Goal: Transaction & Acquisition: Purchase product/service

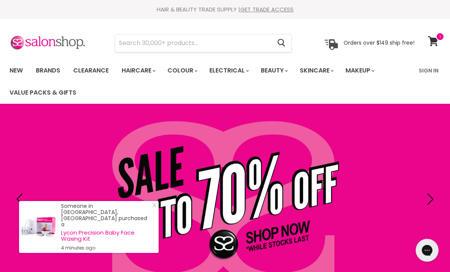
click at [137, 42] on input "Search" at bounding box center [193, 43] width 156 height 18
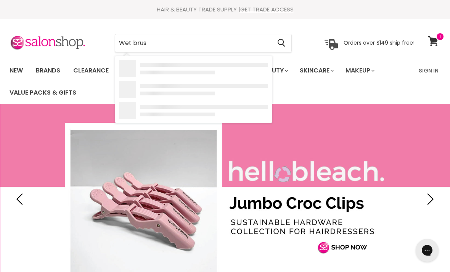
type input "Wet brush"
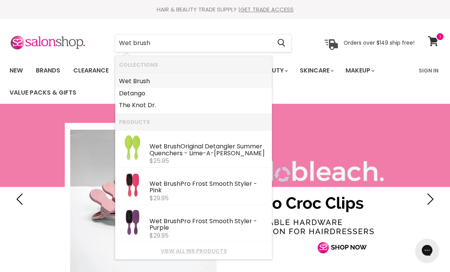
click at [134, 79] on b "Brush" at bounding box center [141, 81] width 17 height 9
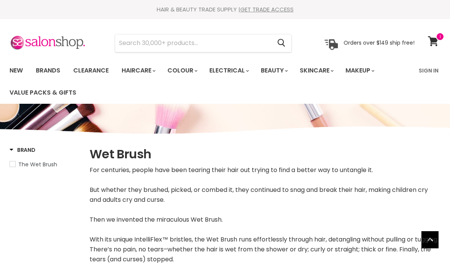
select select "manual"
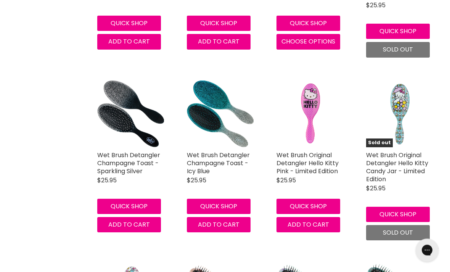
scroll to position [2068, 0]
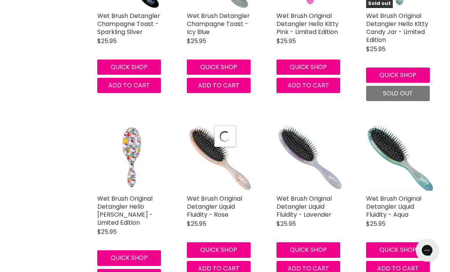
select select "manual"
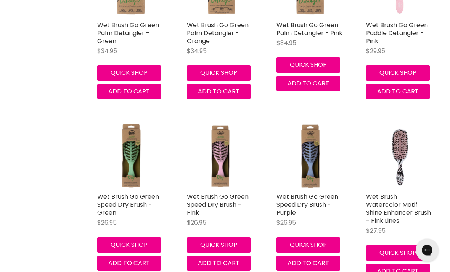
scroll to position [2563, 0]
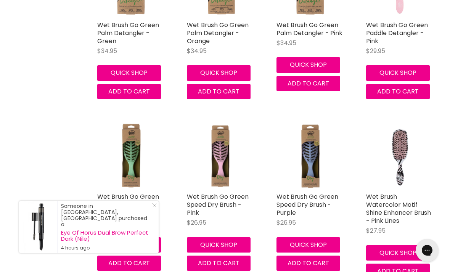
click at [116, 197] on link "Wet Brush Go Green Speed Dry Brush - Green" at bounding box center [128, 204] width 62 height 25
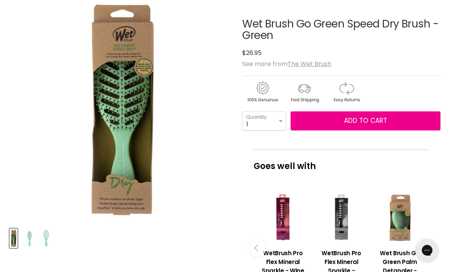
scroll to position [115, 0]
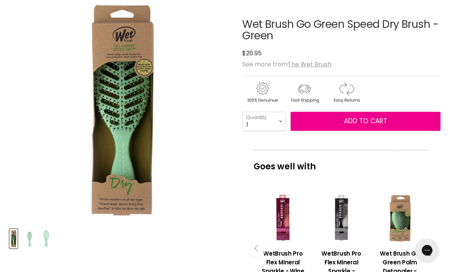
click at [47, 241] on img "Product thumbnails" at bounding box center [46, 239] width 8 height 18
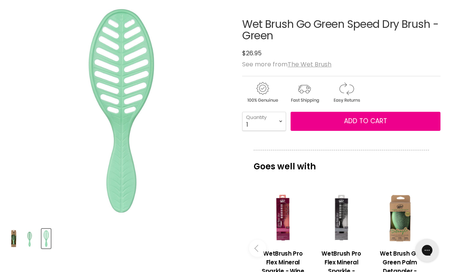
click at [26, 239] on img "Product thumbnails" at bounding box center [30, 239] width 18 height 18
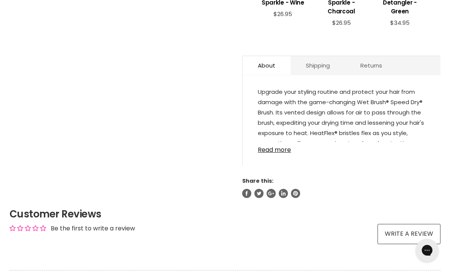
scroll to position [382, 0]
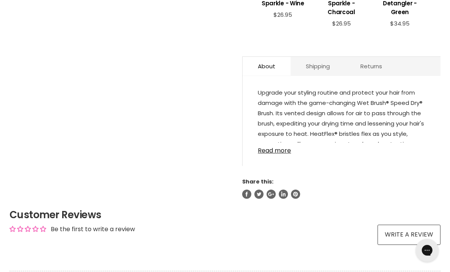
click at [274, 154] on link "Read more" at bounding box center [341, 148] width 167 height 11
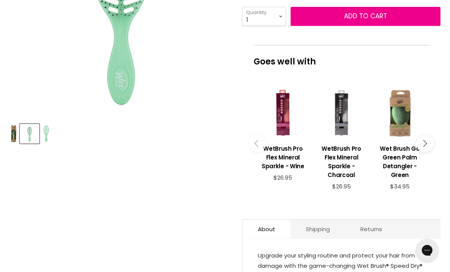
scroll to position [218, 0]
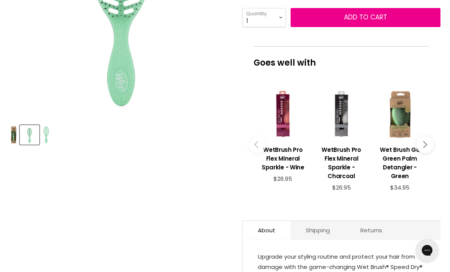
click at [393, 159] on h3 "Wet Brush Go Green Palm Detangler - Green" at bounding box center [399, 162] width 51 height 35
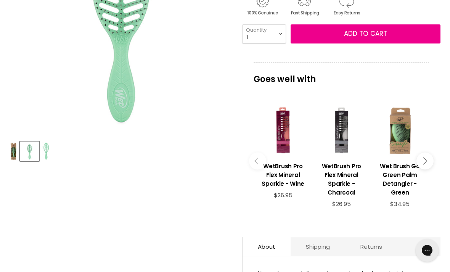
scroll to position [202, 0]
click at [278, 172] on h3 "WetBrush Pro Flex Mineral Sparkle - Wine" at bounding box center [282, 175] width 51 height 26
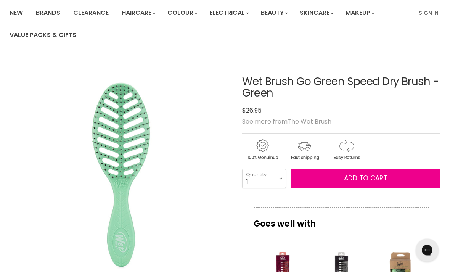
scroll to position [0, 0]
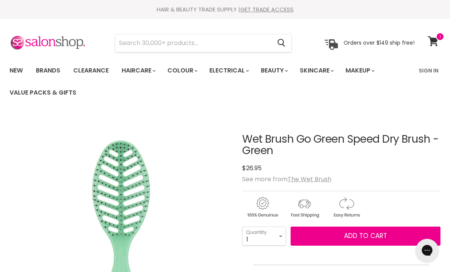
click at [305, 180] on u "The Wet Brush" at bounding box center [310, 179] width 44 height 9
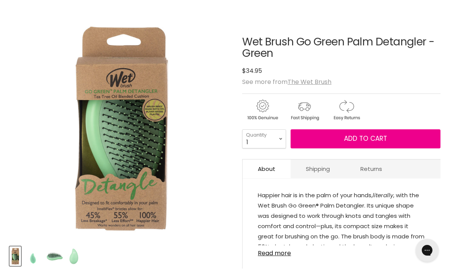
scroll to position [100, 0]
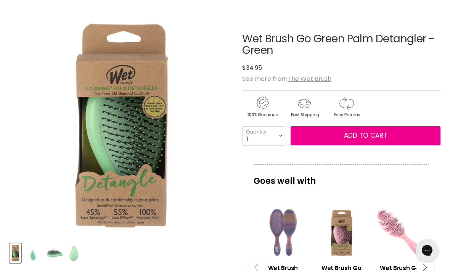
click at [56, 252] on img "Product thumbnails" at bounding box center [55, 253] width 18 height 10
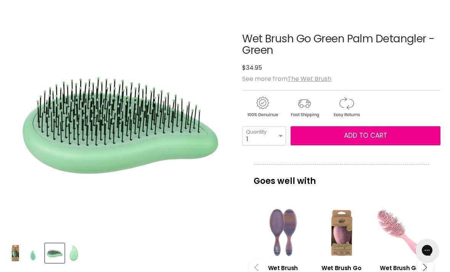
click at [78, 256] on img "Product thumbnails" at bounding box center [74, 253] width 14 height 18
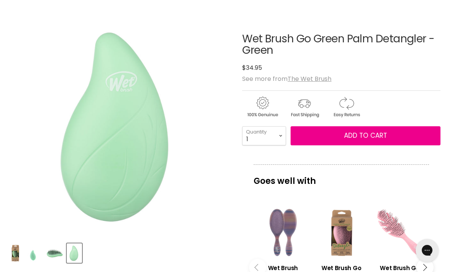
click at [32, 257] on img "Product thumbnails" at bounding box center [33, 253] width 18 height 18
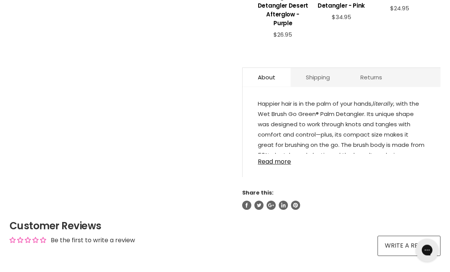
scroll to position [392, 0]
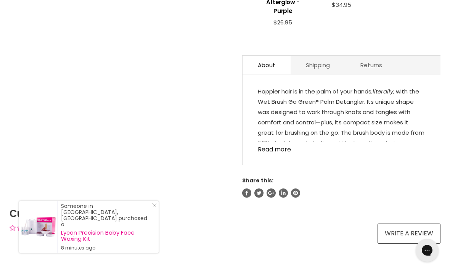
click at [273, 151] on link "Read more" at bounding box center [341, 146] width 167 height 11
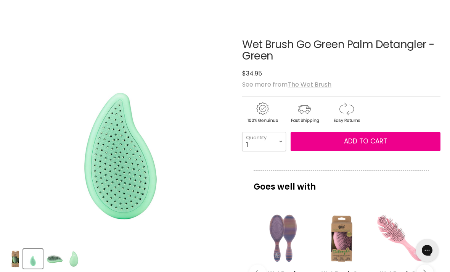
scroll to position [94, 0]
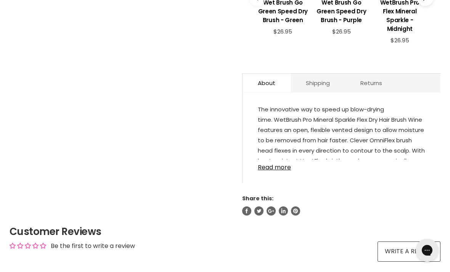
scroll to position [365, 0]
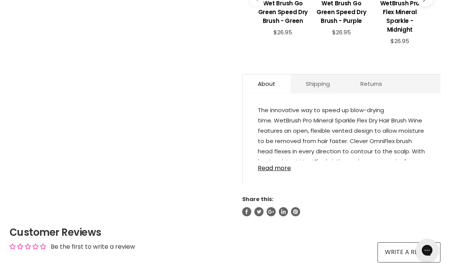
click at [271, 172] on link "Read more" at bounding box center [341, 165] width 167 height 11
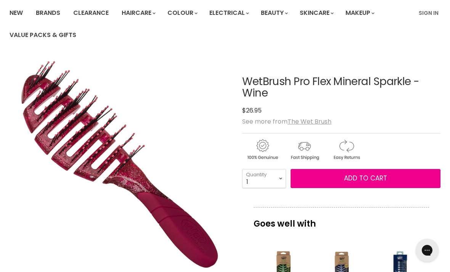
scroll to position [57, 0]
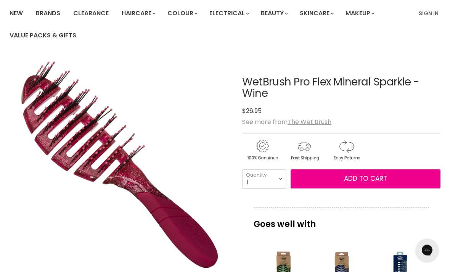
click at [363, 180] on span "Add to cart" at bounding box center [365, 178] width 43 height 9
click at [361, 185] on button "Add to cart" at bounding box center [366, 178] width 150 height 19
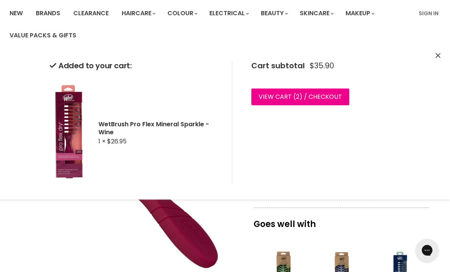
click at [438, 57] on icon "Close" at bounding box center [437, 55] width 5 height 5
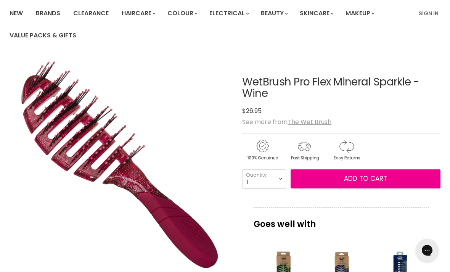
scroll to position [114, 0]
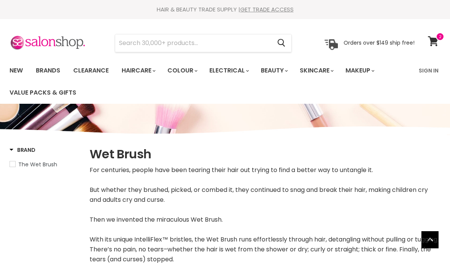
select select "manual"
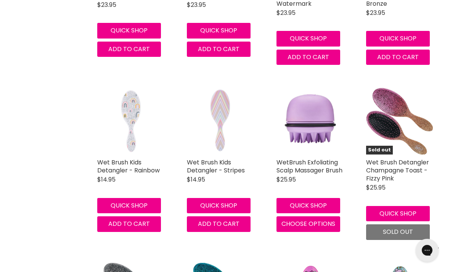
scroll to position [1885, 0]
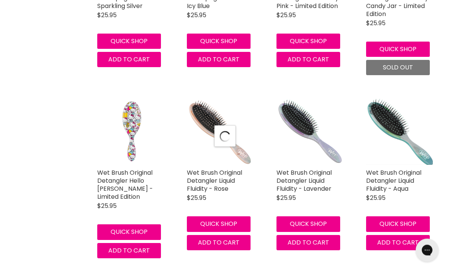
select select "manual"
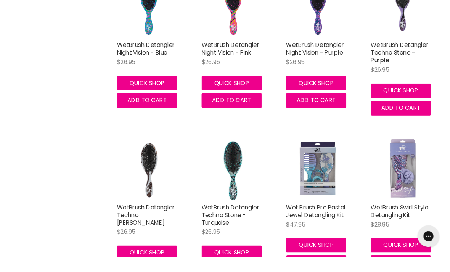
scroll to position [3973, 0]
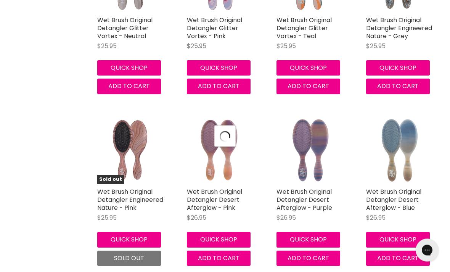
select select "manual"
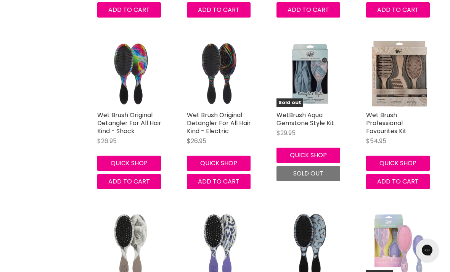
scroll to position [4729, 0]
click at [387, 111] on link "Wet Brush Professional Favourites Kit" at bounding box center [386, 123] width 40 height 25
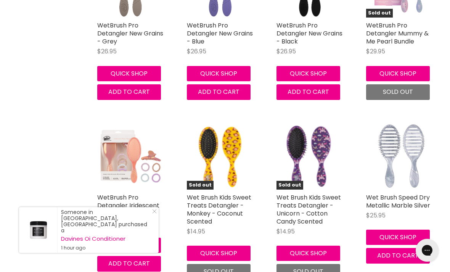
scroll to position [4988, 0]
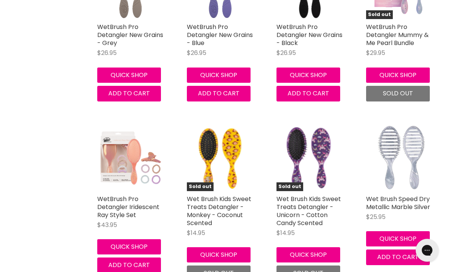
click at [397, 194] on link "Wet Brush Speed Dry Metallic Marble Silver" at bounding box center [398, 202] width 64 height 17
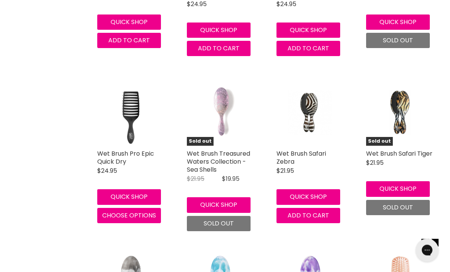
scroll to position [662, 0]
click at [119, 155] on link "Wet Brush Pro Epic Quick Dry" at bounding box center [125, 157] width 57 height 17
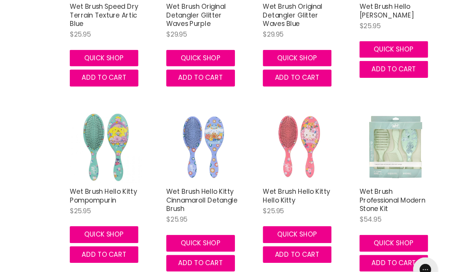
scroll to position [5352, 0]
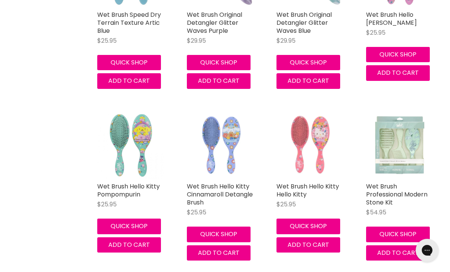
click at [385, 182] on link "Wet Brush Professional Modern Stone Kit" at bounding box center [396, 194] width 61 height 25
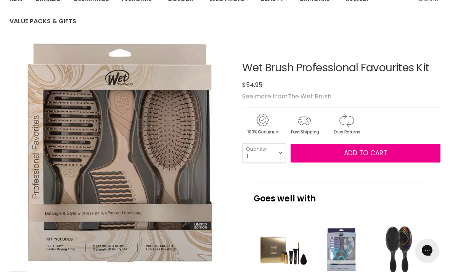
scroll to position [71, 0]
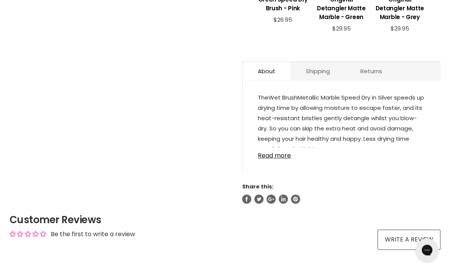
scroll to position [389, 0]
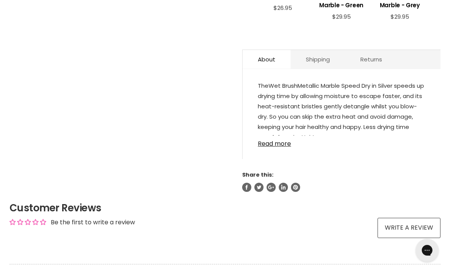
click at [272, 147] on link "Read more" at bounding box center [341, 141] width 167 height 11
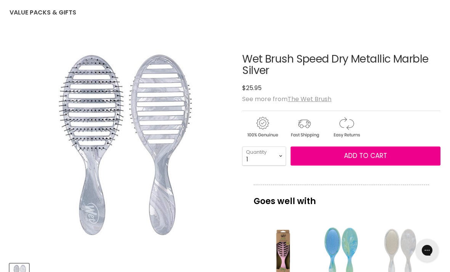
scroll to position [80, 0]
click at [379, 154] on span "Add to cart" at bounding box center [365, 155] width 43 height 9
click at [368, 153] on span "Add to cart" at bounding box center [365, 155] width 43 height 9
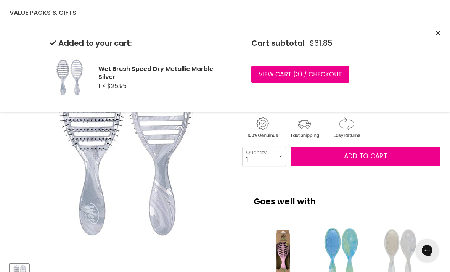
click at [440, 32] on icon "Close" at bounding box center [437, 33] width 5 height 5
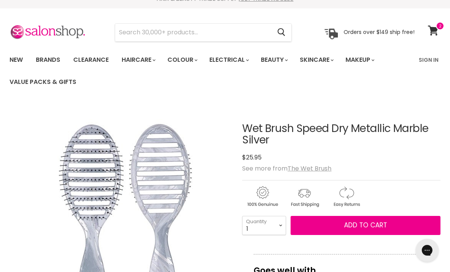
scroll to position [0, 0]
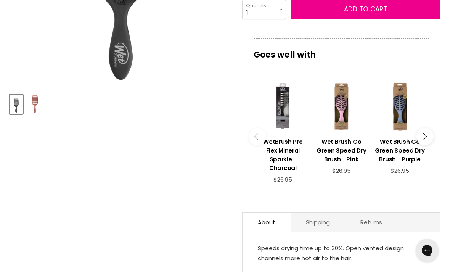
click at [37, 102] on img "Product thumbnails" at bounding box center [35, 104] width 18 height 18
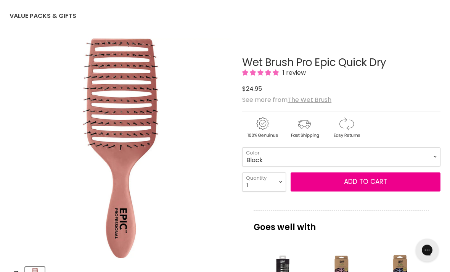
scroll to position [77, 0]
click at [290, 73] on span "1 review" at bounding box center [293, 72] width 26 height 9
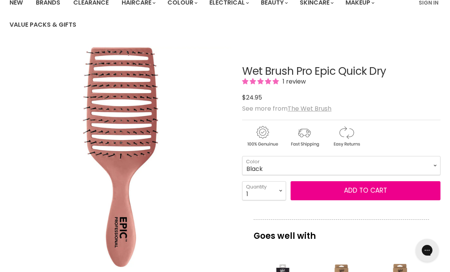
scroll to position [59, 0]
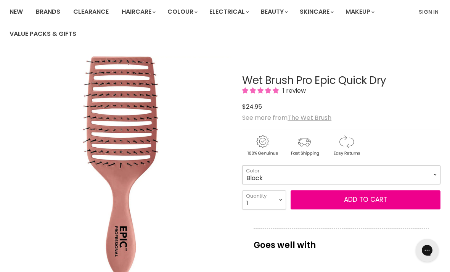
click at [418, 178] on select "Black Rose Gold" at bounding box center [341, 174] width 198 height 19
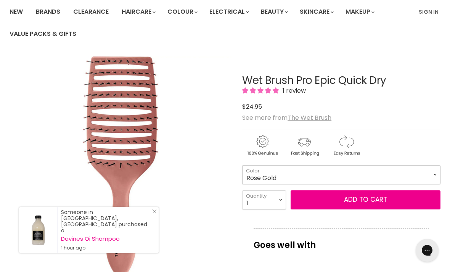
select select "Rose Gold"
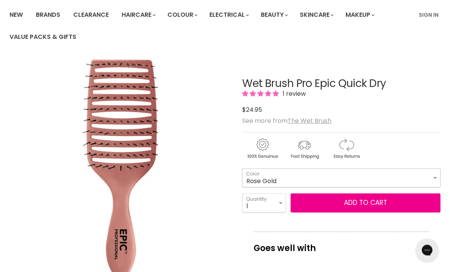
scroll to position [55, 0]
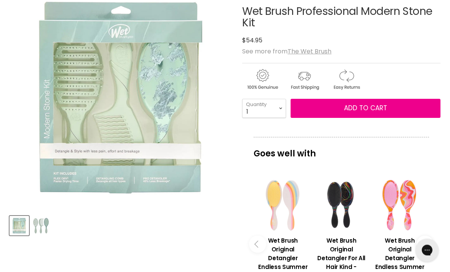
scroll to position [128, 0]
click at [48, 224] on img "Product thumbnails" at bounding box center [41, 226] width 18 height 18
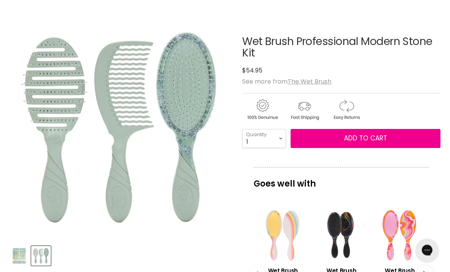
scroll to position [98, 0]
click at [371, 140] on span "Add to cart" at bounding box center [365, 137] width 43 height 9
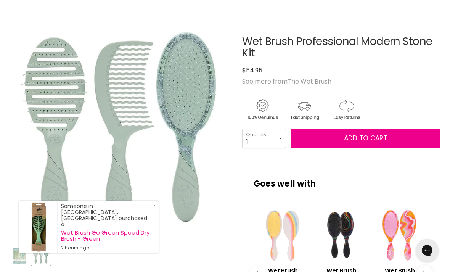
click at [369, 135] on span "Add to cart" at bounding box center [365, 137] width 43 height 9
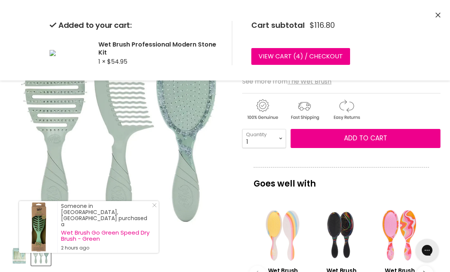
click at [293, 54] on link "View cart ( 4 ) / Checkout" at bounding box center [300, 56] width 99 height 17
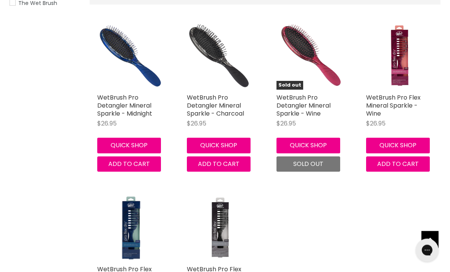
scroll to position [172, 0]
click at [381, 103] on link "WetBrush Pro Flex Mineral Sparkle - Wine" at bounding box center [393, 105] width 55 height 25
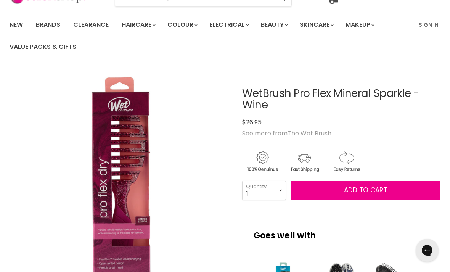
click at [366, 190] on span "Add to cart" at bounding box center [365, 189] width 43 height 9
click at [369, 188] on span "Add to cart" at bounding box center [365, 189] width 43 height 9
click at [419, 240] on p "Goes well with" at bounding box center [341, 231] width 175 height 25
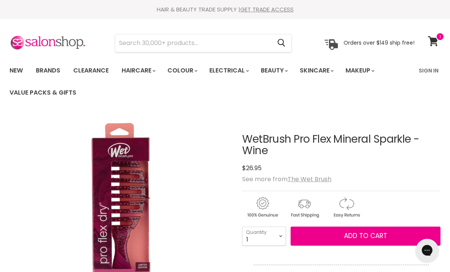
click at [433, 37] on icon at bounding box center [433, 41] width 10 height 10
